Goal: Task Accomplishment & Management: Complete application form

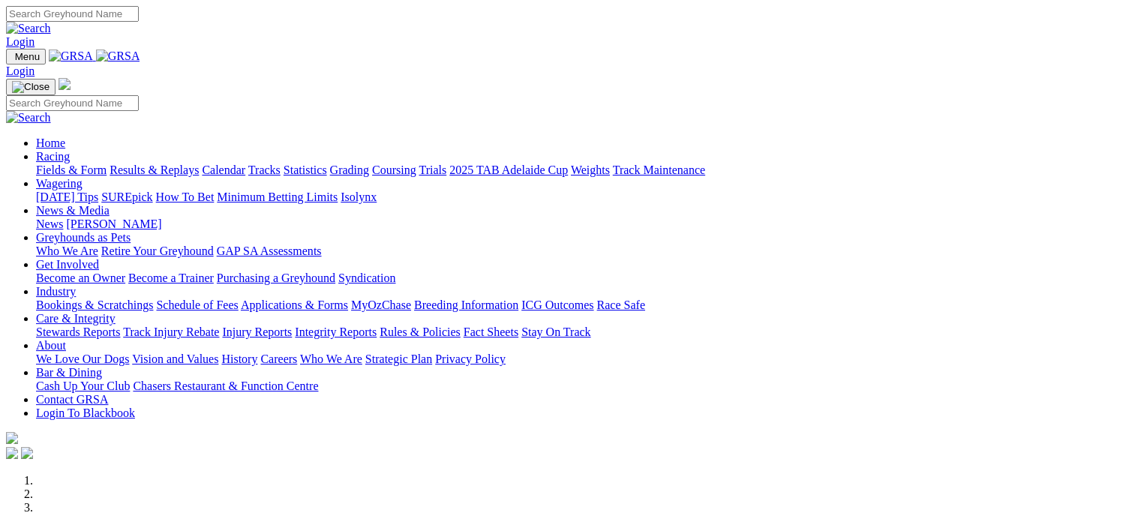
click at [70, 150] on link "Racing" at bounding box center [53, 156] width 34 height 13
click at [245, 164] on link "Calendar" at bounding box center [224, 170] width 44 height 13
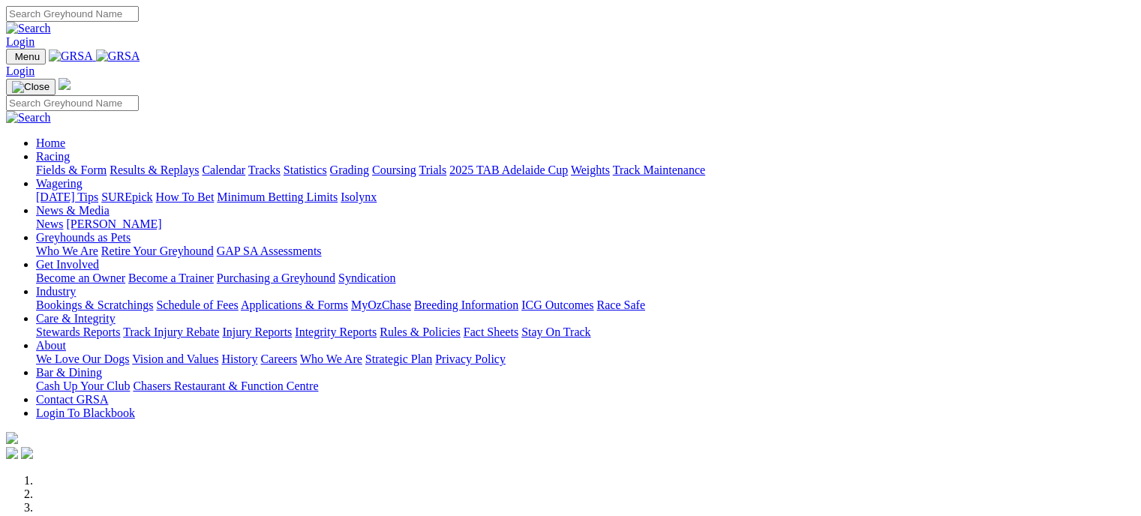
click at [76, 285] on link "Industry" at bounding box center [56, 291] width 40 height 13
click at [153, 299] on link "Bookings & Scratchings" at bounding box center [94, 305] width 117 height 13
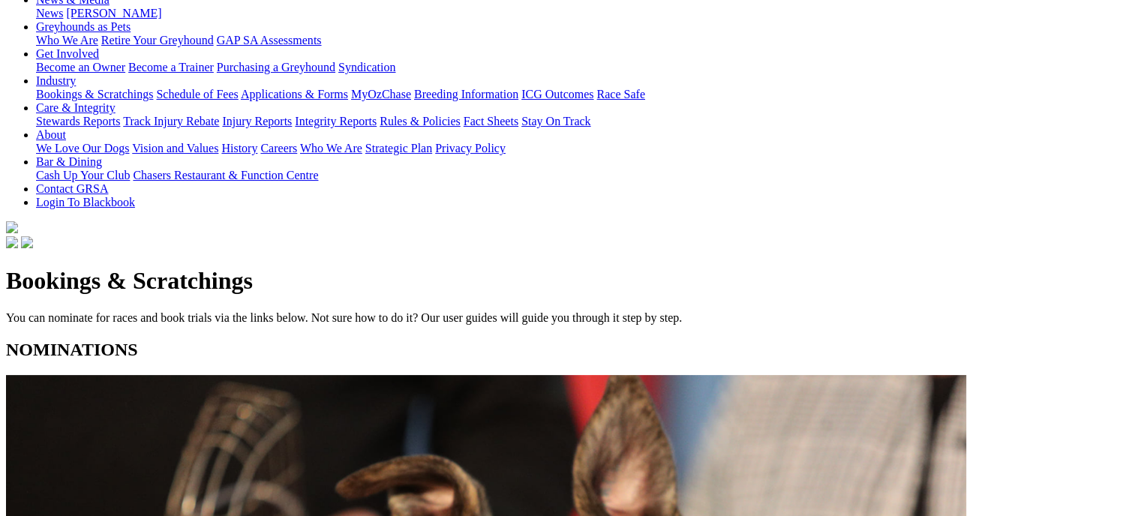
scroll to position [254, 0]
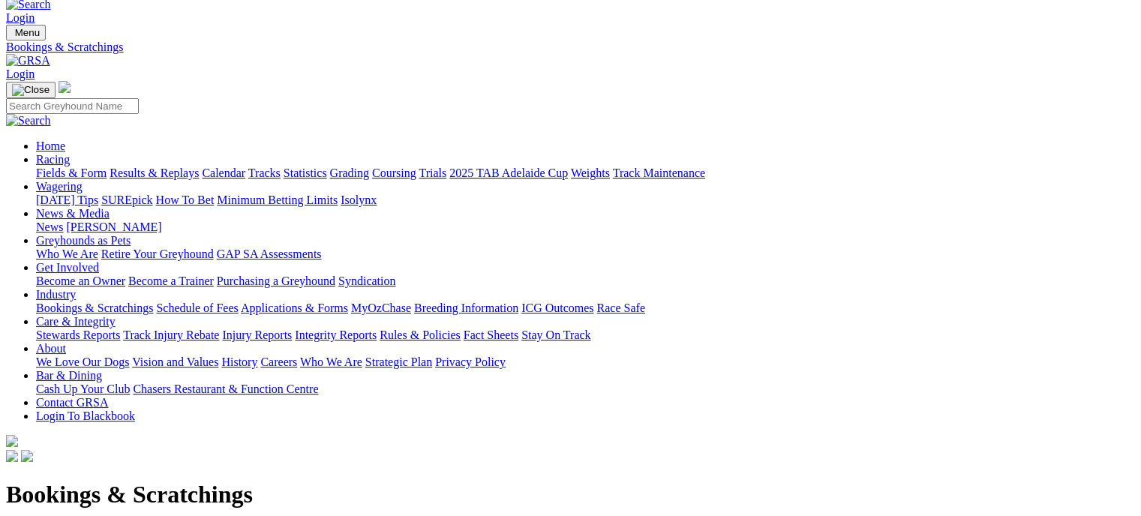
scroll to position [0, 0]
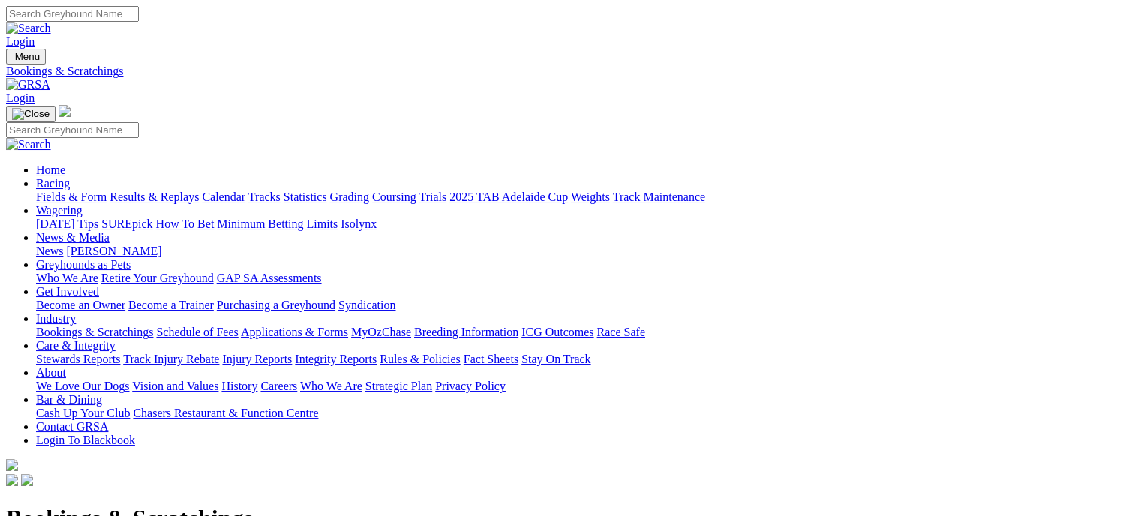
click at [245, 191] on link "Calendar" at bounding box center [224, 197] width 44 height 13
click at [76, 312] on link "Industry" at bounding box center [56, 318] width 40 height 13
click at [153, 326] on link "Bookings & Scratchings" at bounding box center [94, 332] width 117 height 13
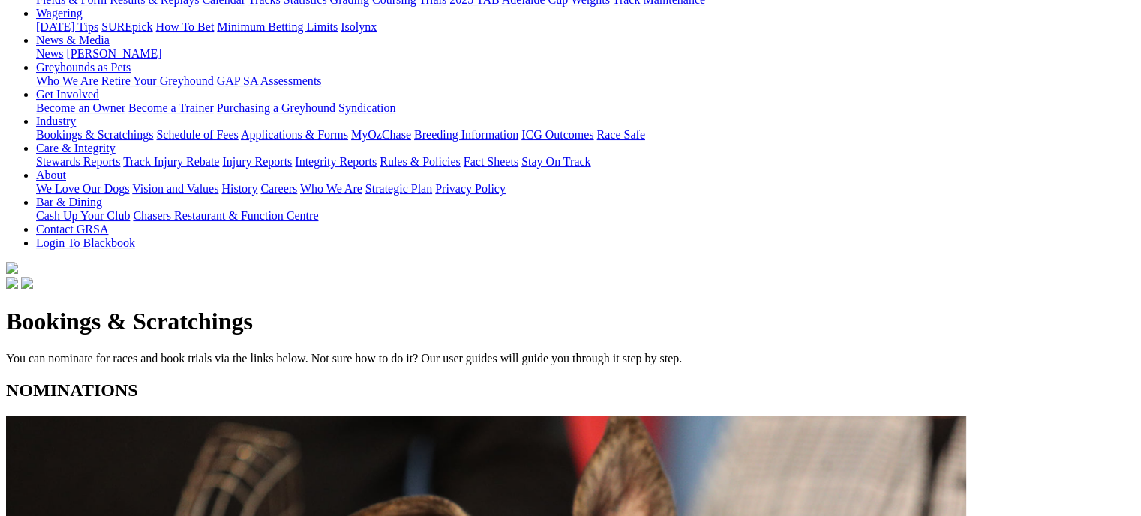
scroll to position [265, 0]
